Goal: Task Accomplishment & Management: Manage account settings

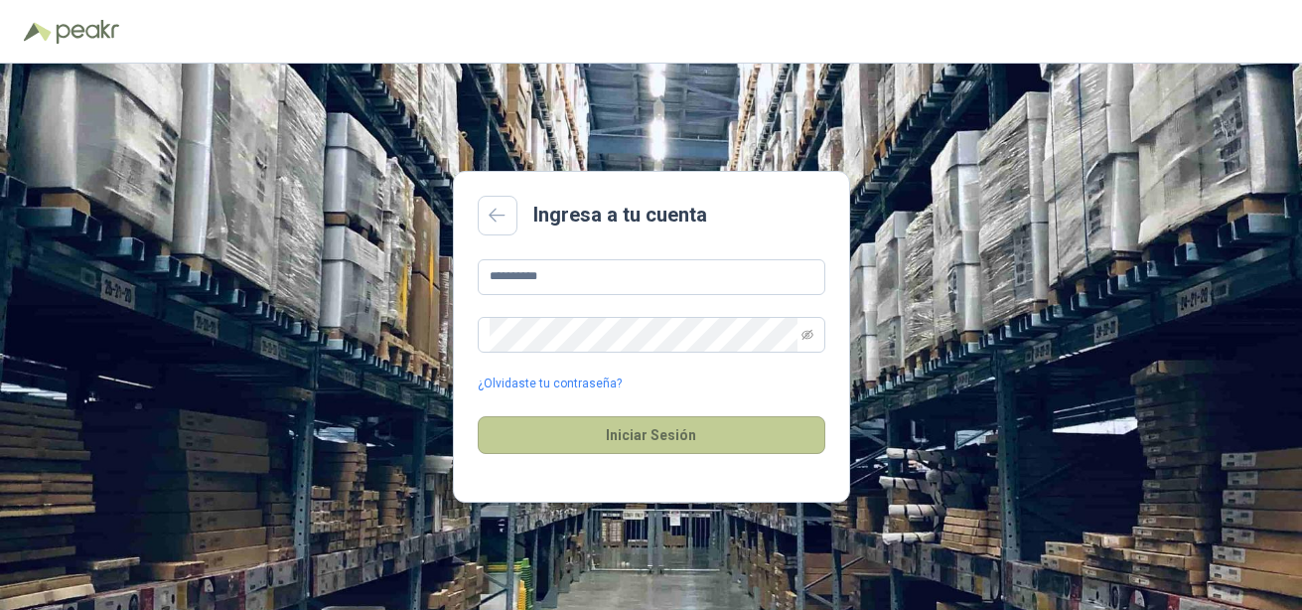
click at [608, 447] on button "Iniciar Sesión" at bounding box center [652, 435] width 348 height 38
click at [605, 438] on button "Iniciar Sesión" at bounding box center [652, 435] width 348 height 38
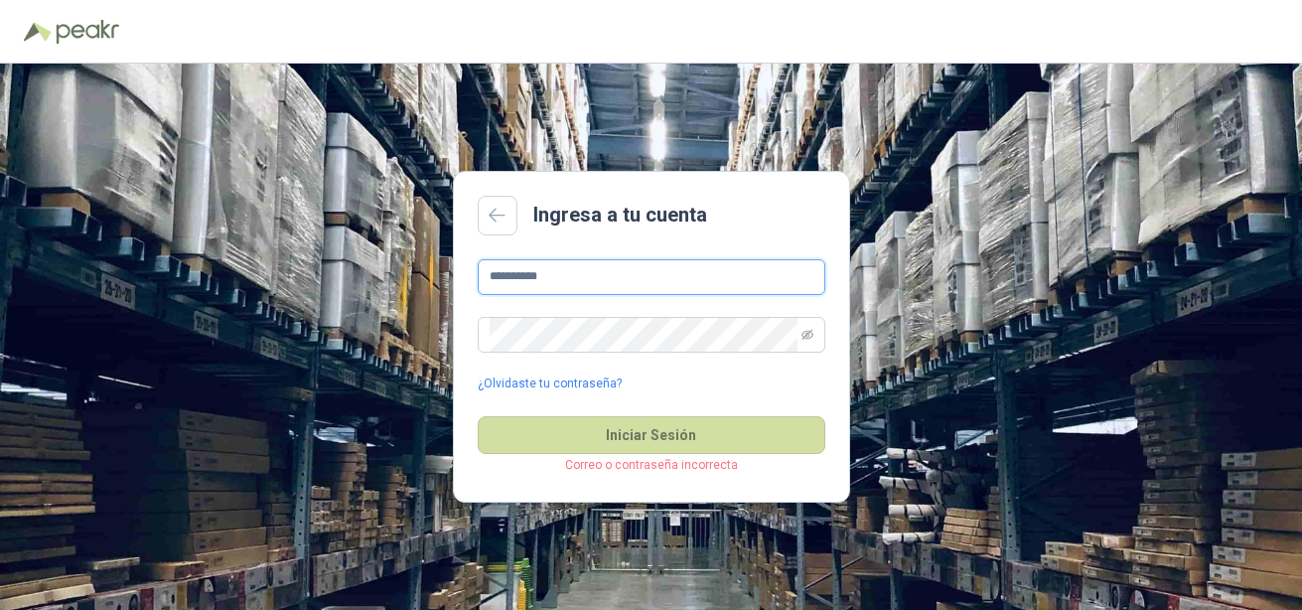
click at [597, 274] on input "**********" at bounding box center [652, 277] width 348 height 36
type input "*"
type input "**********"
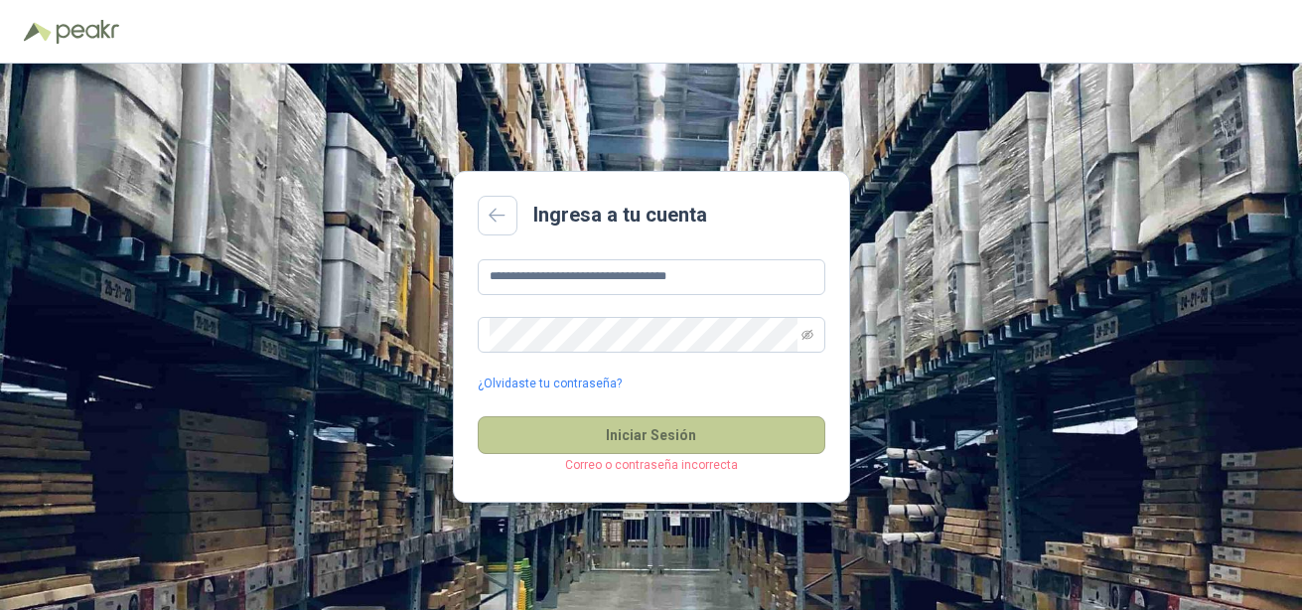
click at [642, 430] on button "Iniciar Sesión" at bounding box center [652, 435] width 348 height 38
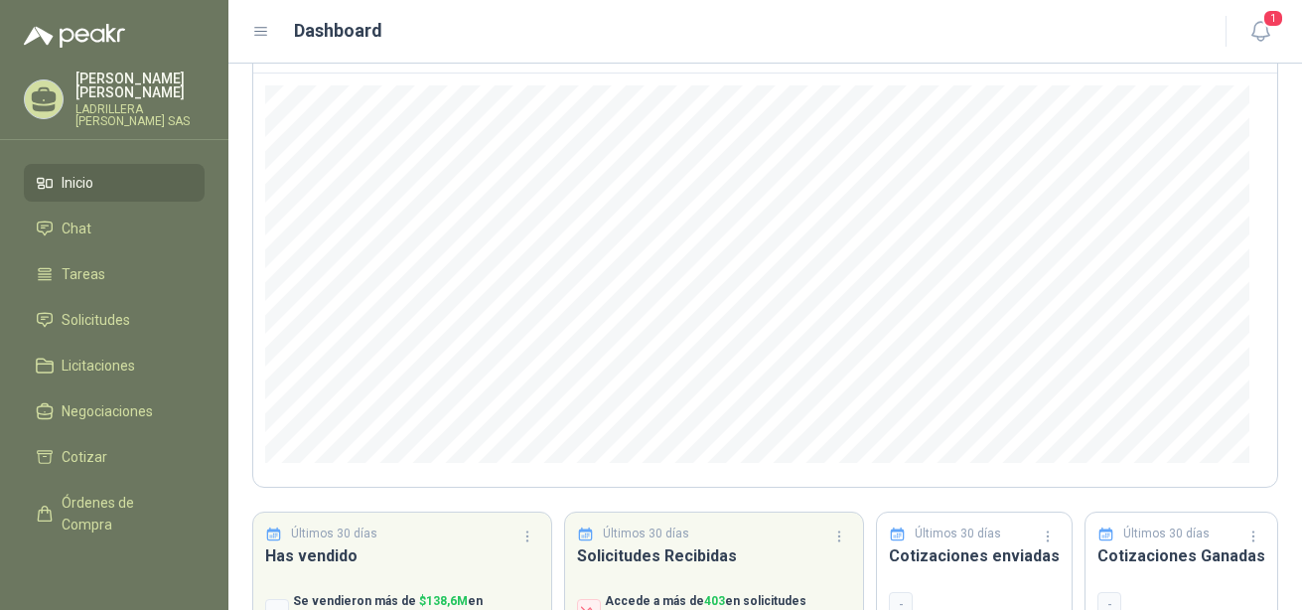
scroll to position [285, 0]
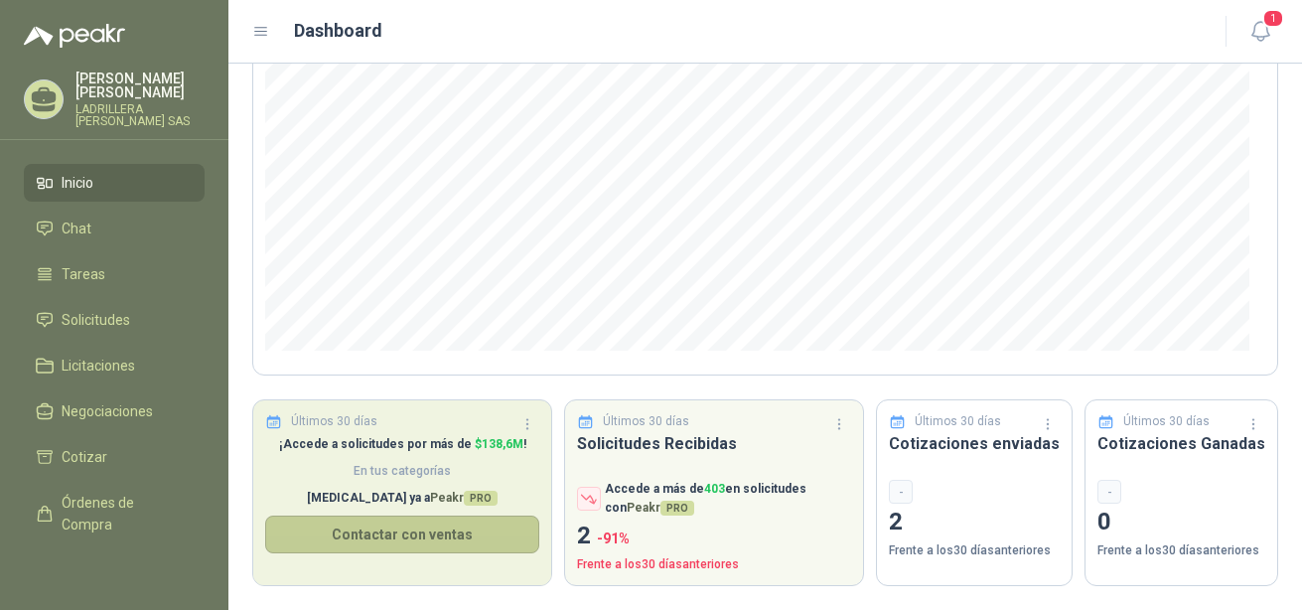
click at [416, 536] on button "Contactar con ventas" at bounding box center [402, 535] width 274 height 38
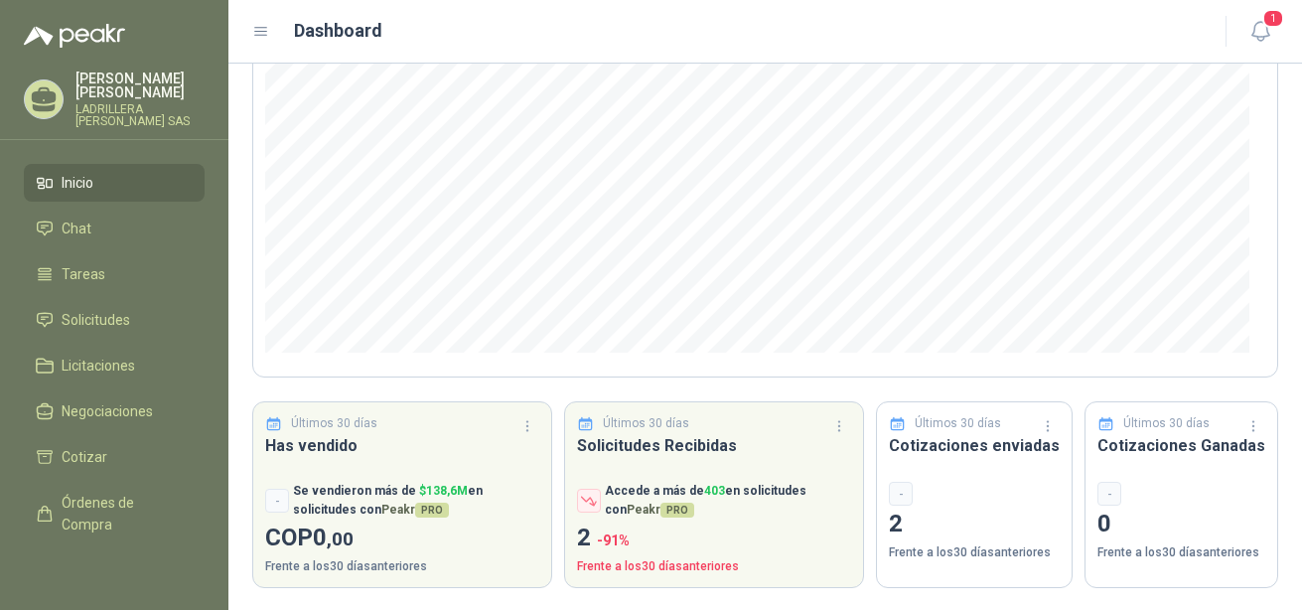
scroll to position [285, 0]
click at [48, 104] on icon at bounding box center [44, 95] width 25 height 17
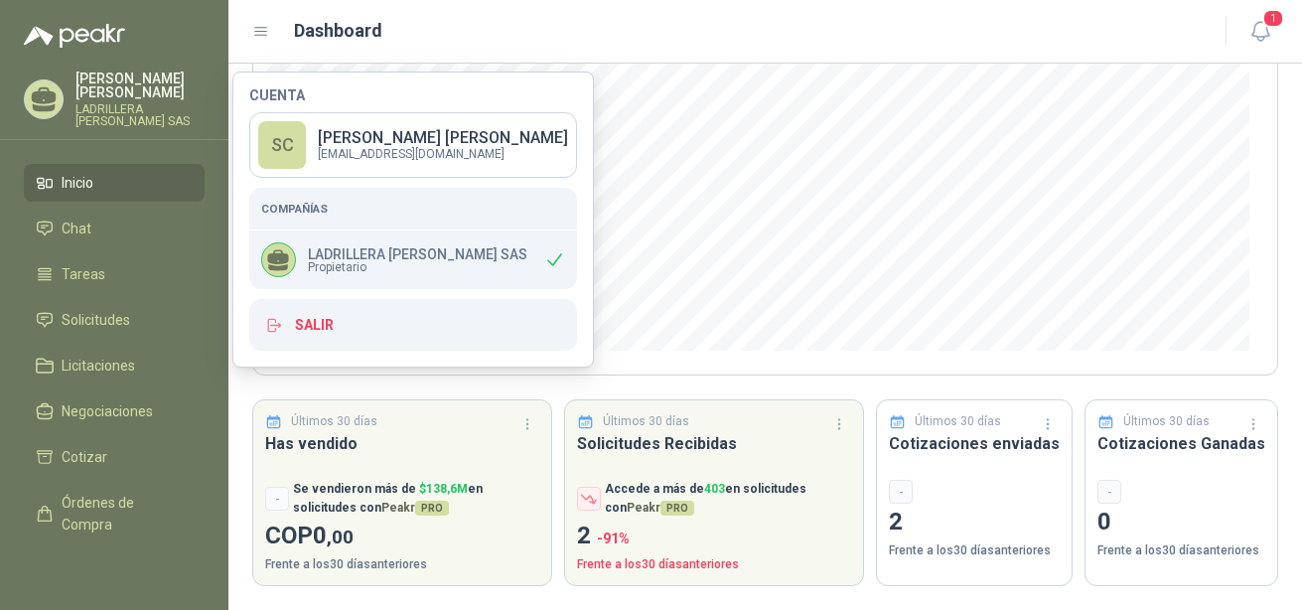
click at [285, 257] on icon at bounding box center [278, 256] width 21 height 15
click at [565, 259] on icon at bounding box center [554, 259] width 21 height 21
click at [280, 252] on icon at bounding box center [278, 260] width 26 height 26
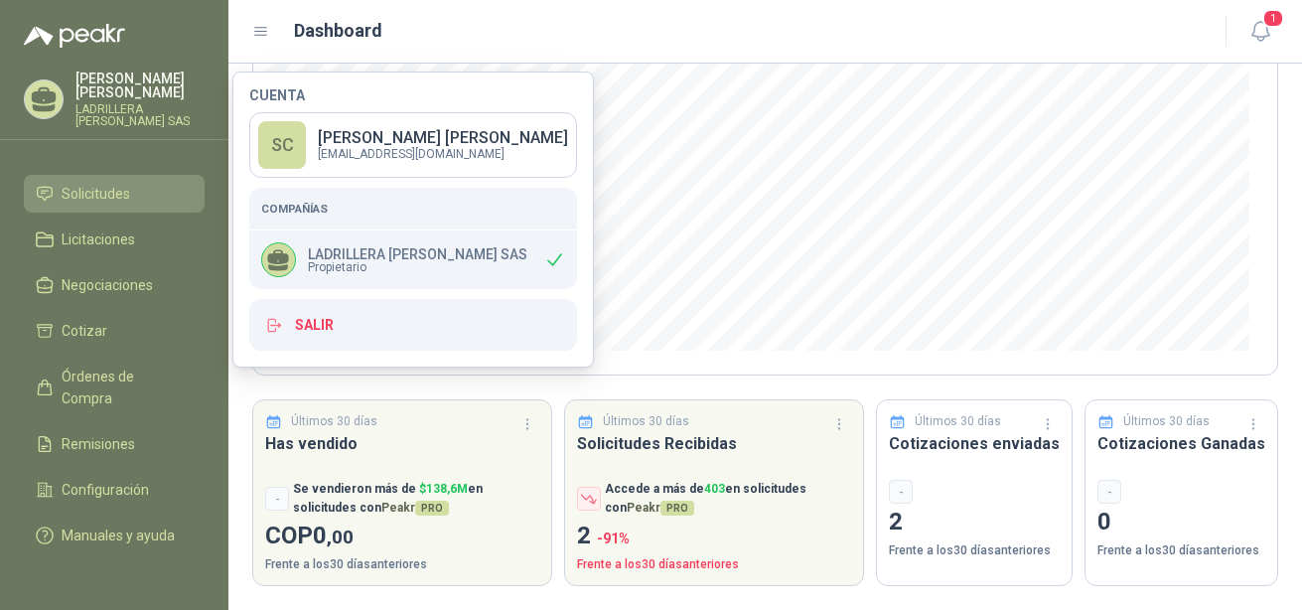
scroll to position [162, 0]
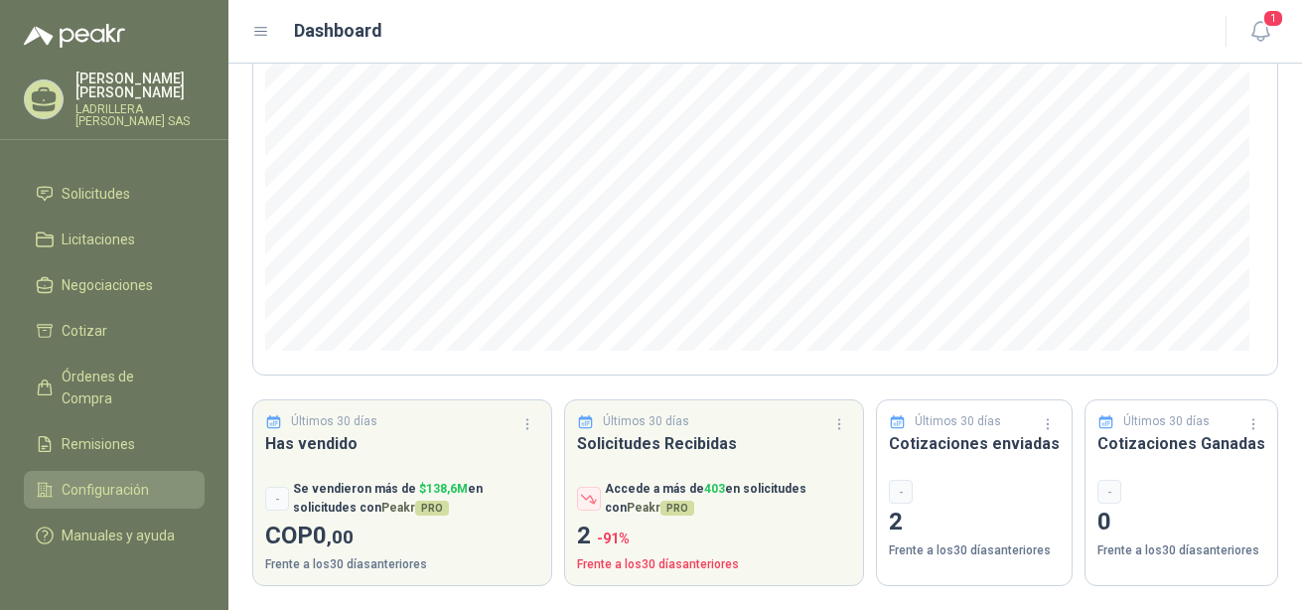
click at [96, 479] on span "Configuración" at bounding box center [105, 490] width 87 height 22
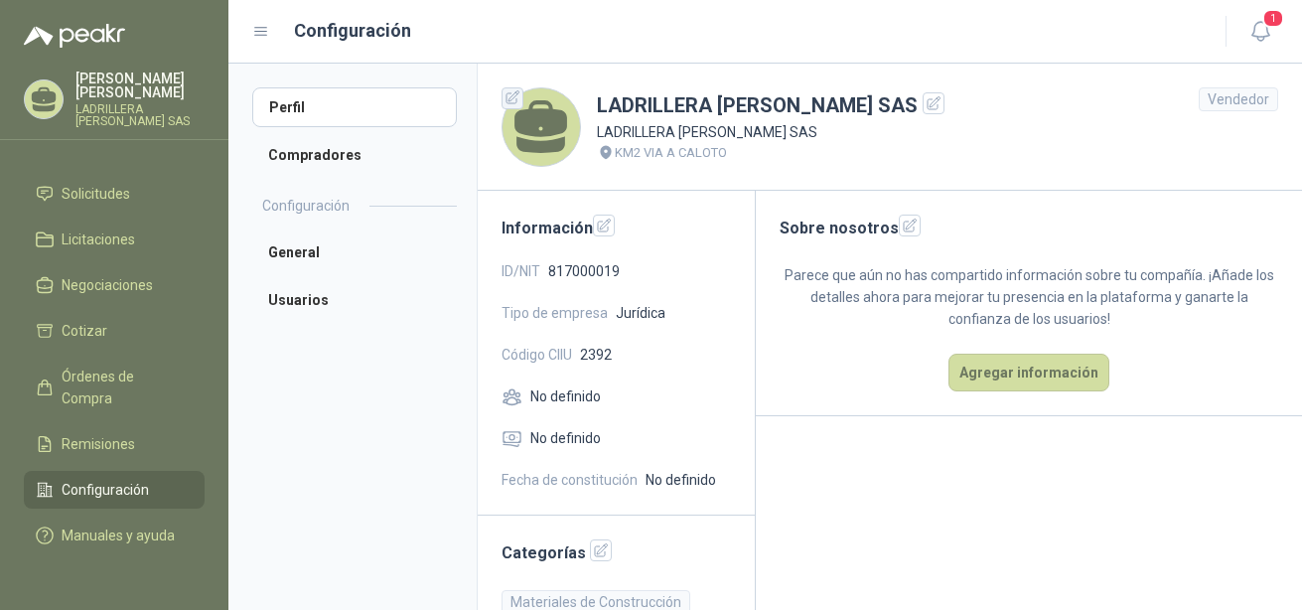
click at [508, 98] on icon "button" at bounding box center [513, 97] width 17 height 17
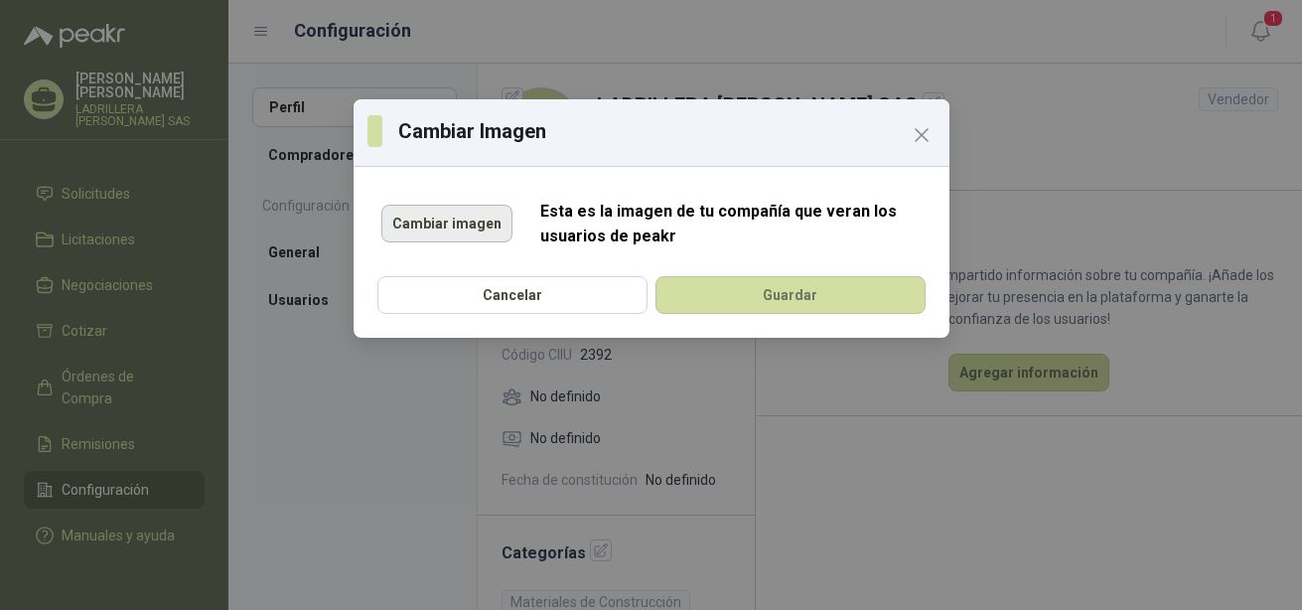
click at [438, 221] on button "Cambiar imagen" at bounding box center [446, 224] width 131 height 38
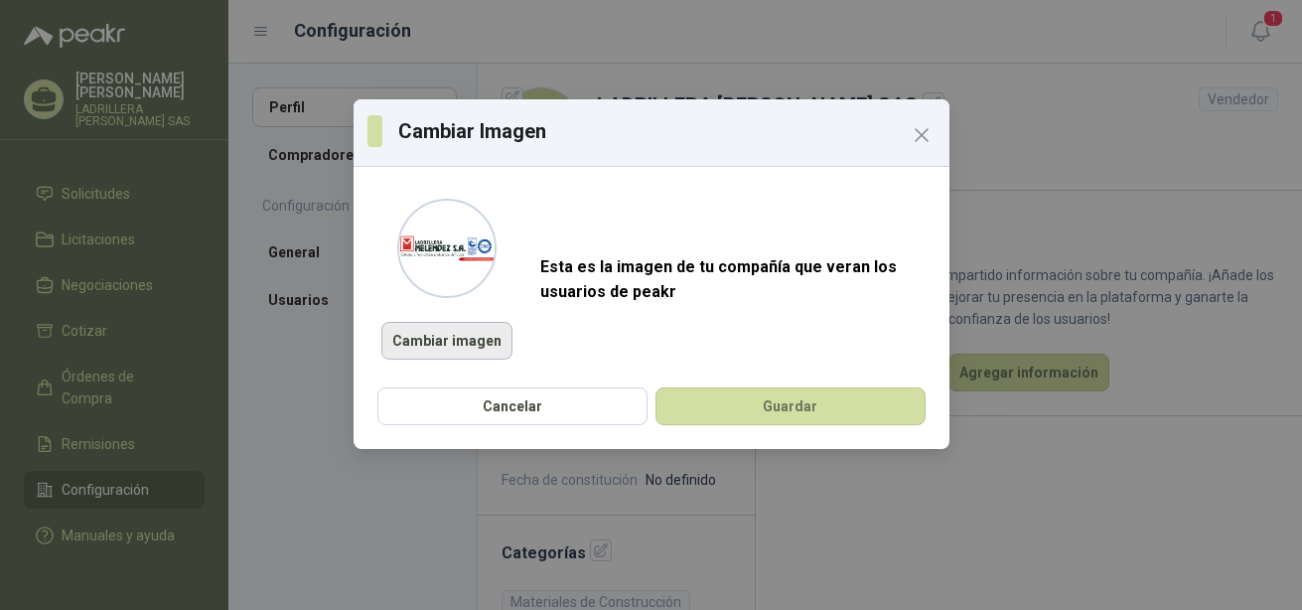
click at [475, 341] on button "Cambiar imagen" at bounding box center [446, 341] width 131 height 38
click at [451, 351] on button "Cambiar imagen" at bounding box center [446, 341] width 131 height 38
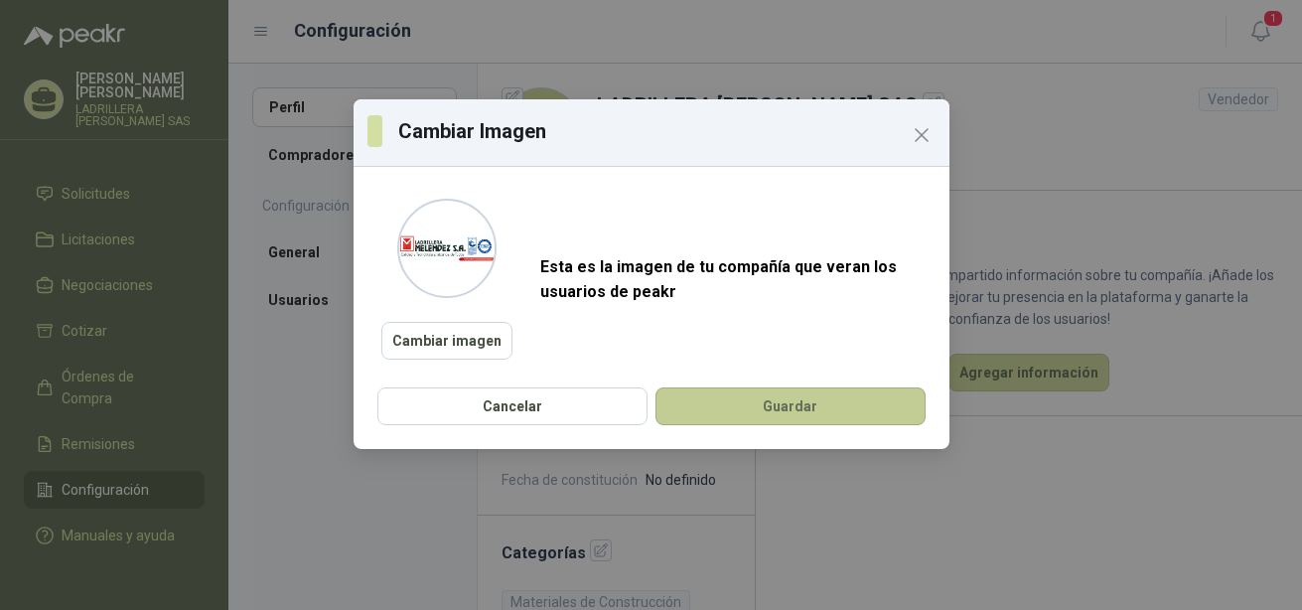
click at [786, 413] on button "Guardar" at bounding box center [791, 406] width 270 height 38
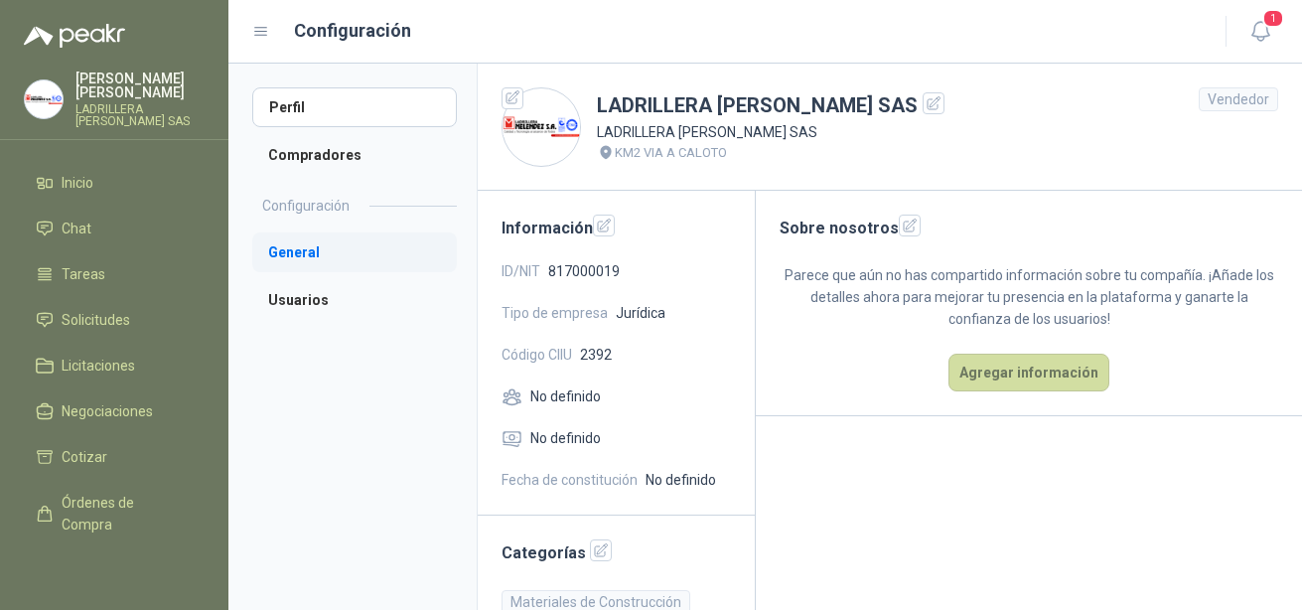
click at [313, 248] on li "General" at bounding box center [354, 252] width 205 height 40
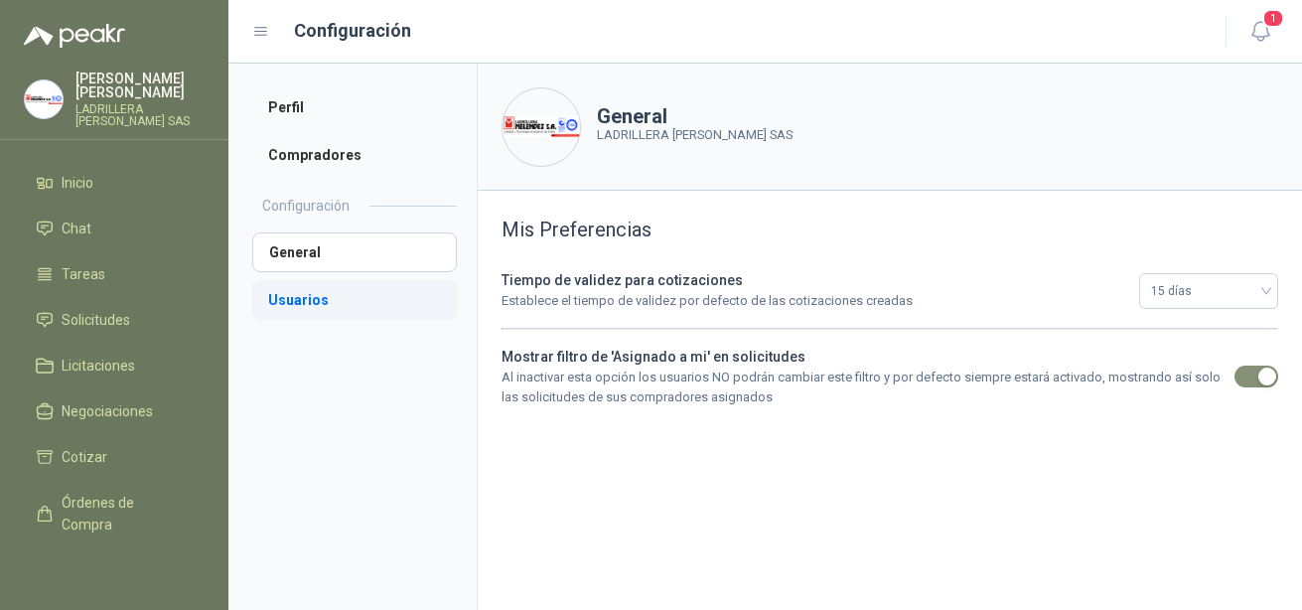
click at [291, 296] on li "Usuarios" at bounding box center [354, 300] width 205 height 40
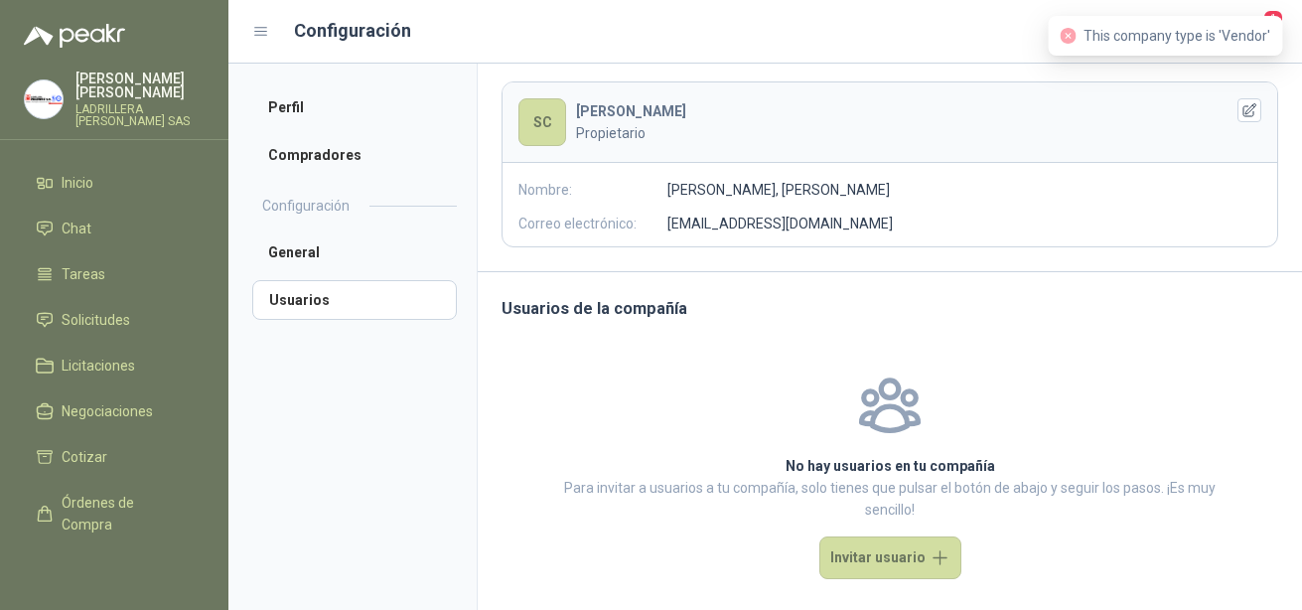
scroll to position [150, 0]
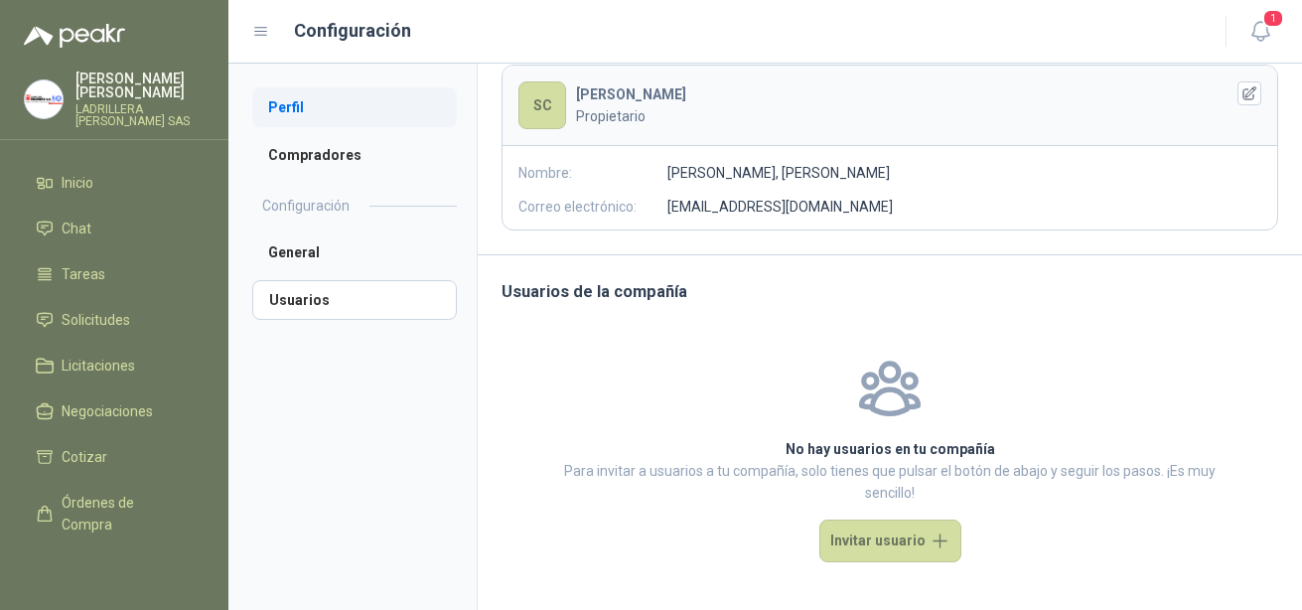
click at [297, 107] on li "Perfil" at bounding box center [354, 107] width 205 height 40
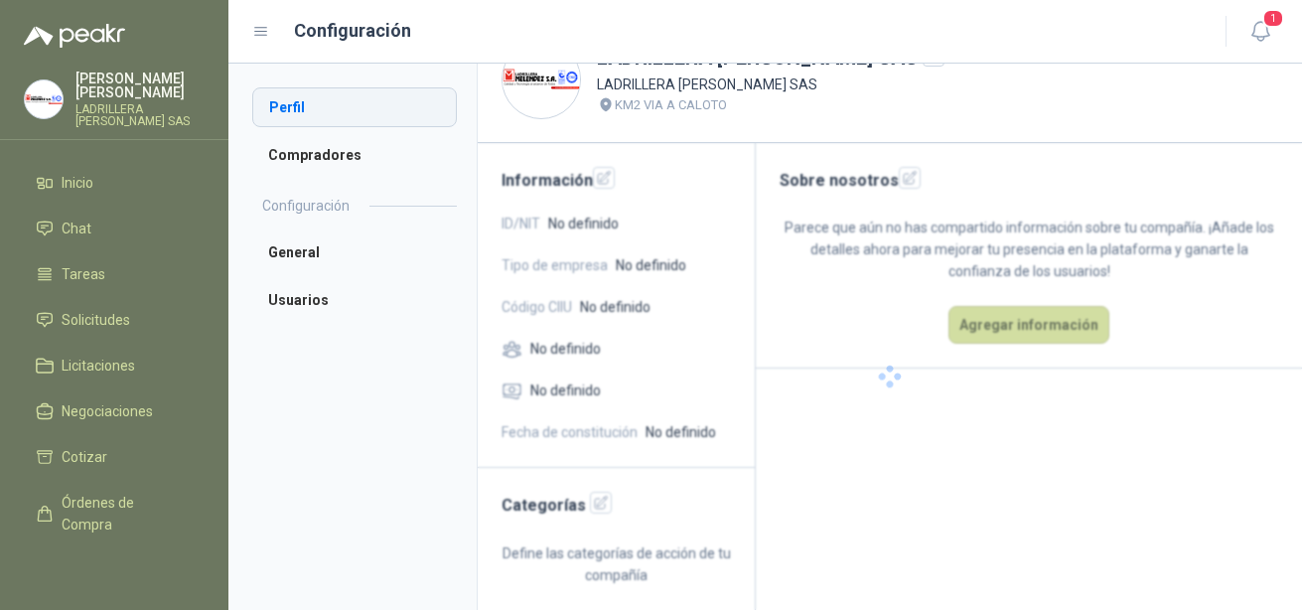
scroll to position [48, 0]
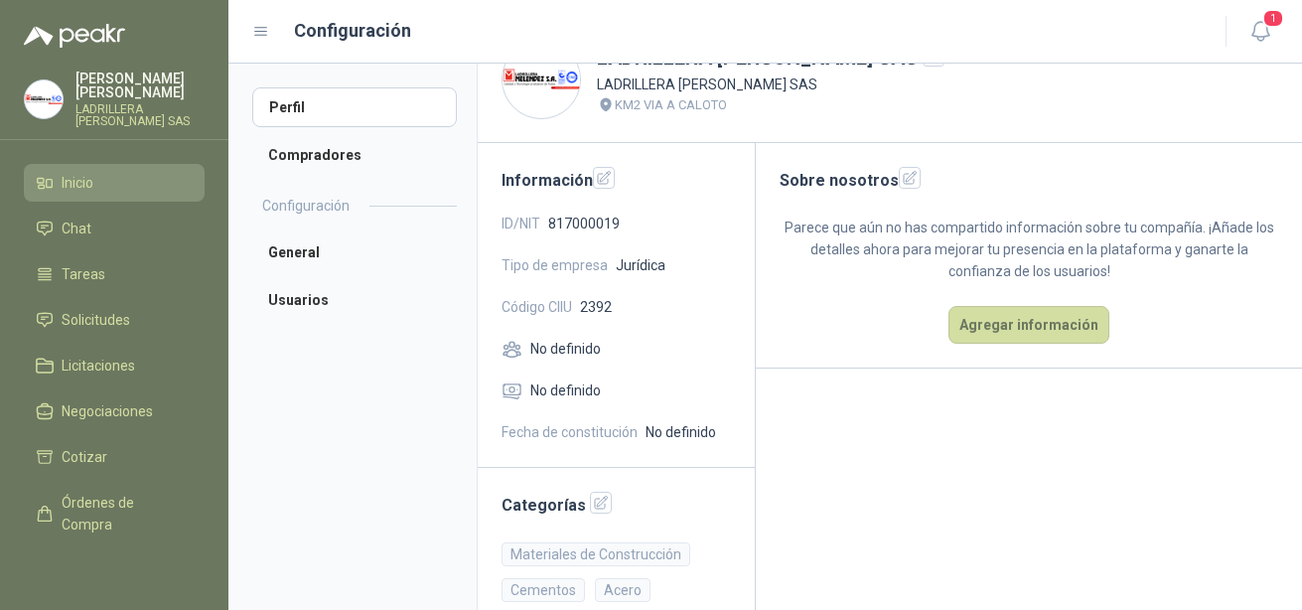
click at [72, 194] on span "Inicio" at bounding box center [78, 183] width 32 height 22
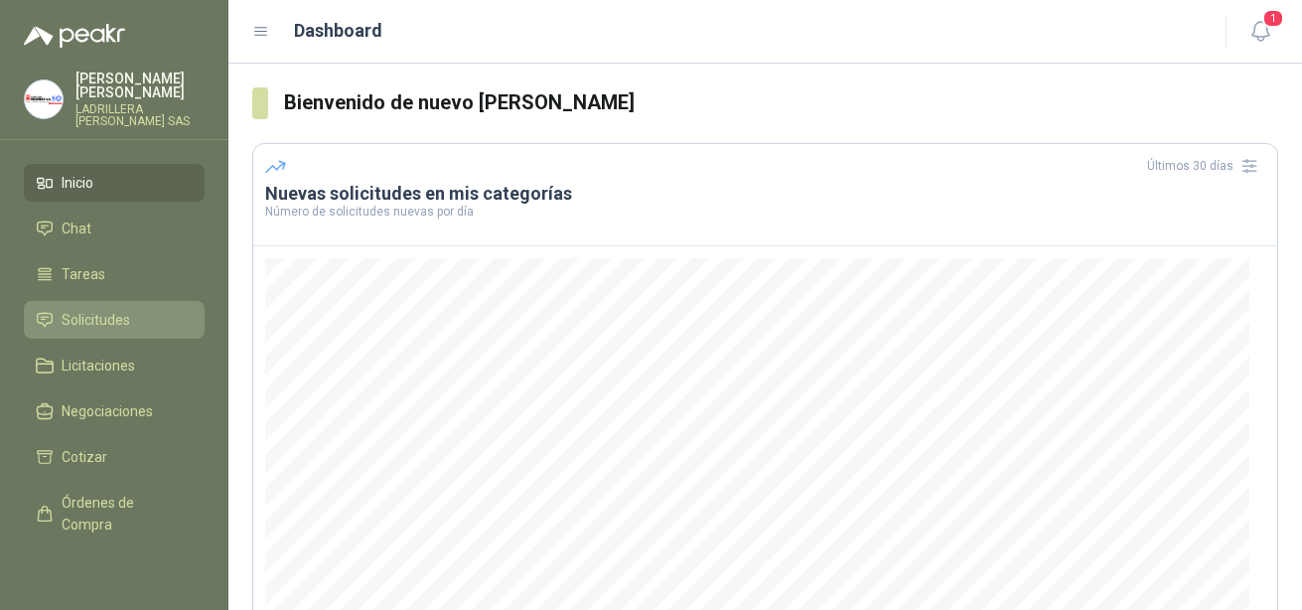
click at [83, 331] on span "Solicitudes" at bounding box center [96, 320] width 69 height 22
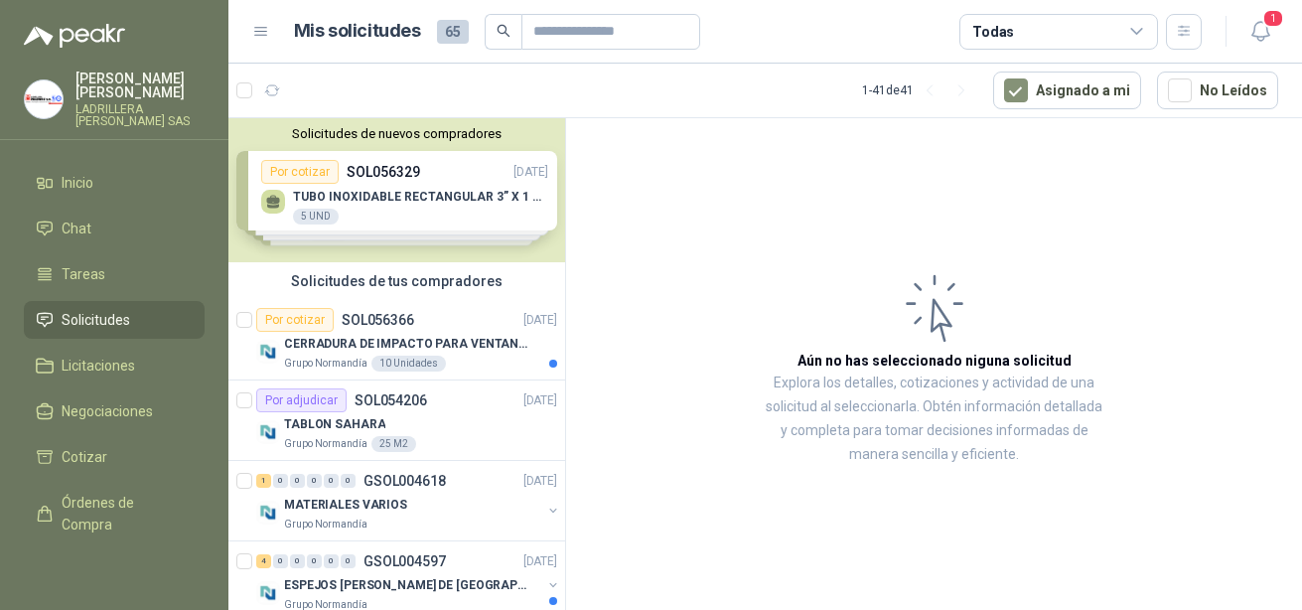
click at [362, 200] on div "Solicitudes de nuevos compradores Por cotizar SOL056329 [DATE] TUBO INOXIDABLE …" at bounding box center [396, 190] width 337 height 144
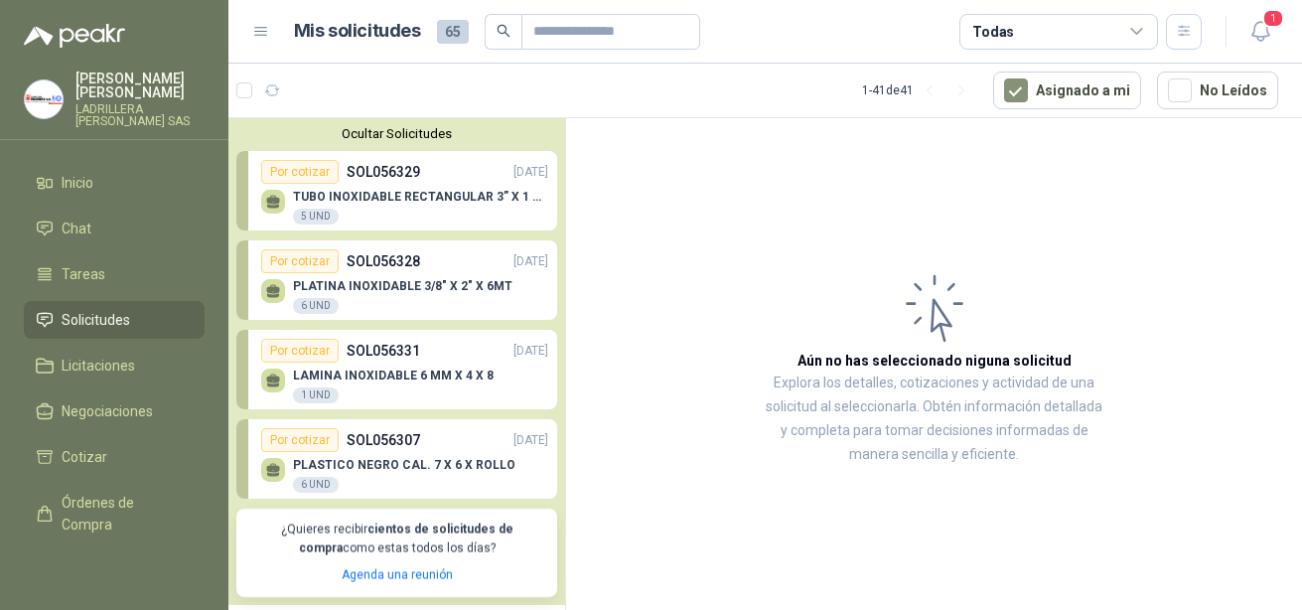
click at [362, 200] on p "TUBO INOXIDABLE RECTANGULAR 3” X 1 ½” X 1/8 X 6 MTS" at bounding box center [420, 197] width 255 height 14
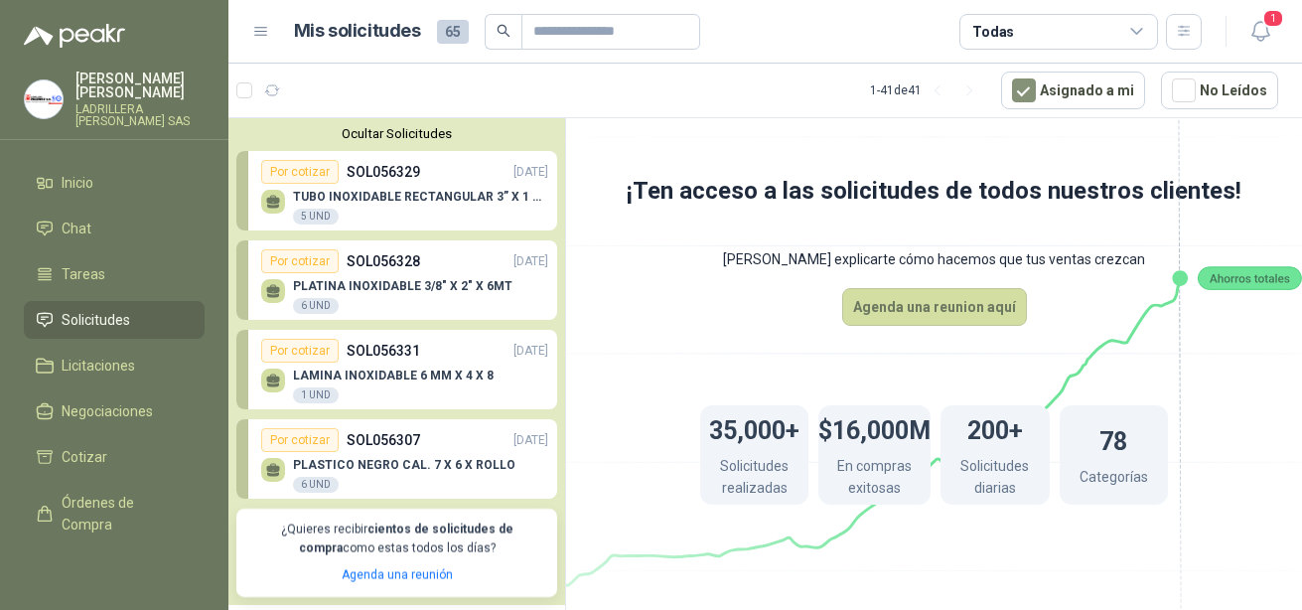
click at [275, 199] on icon at bounding box center [273, 199] width 14 height 9
click at [318, 212] on div "5 UND" at bounding box center [316, 217] width 46 height 16
click at [316, 214] on div "5 UND" at bounding box center [316, 217] width 46 height 16
